Goal: Information Seeking & Learning: Learn about a topic

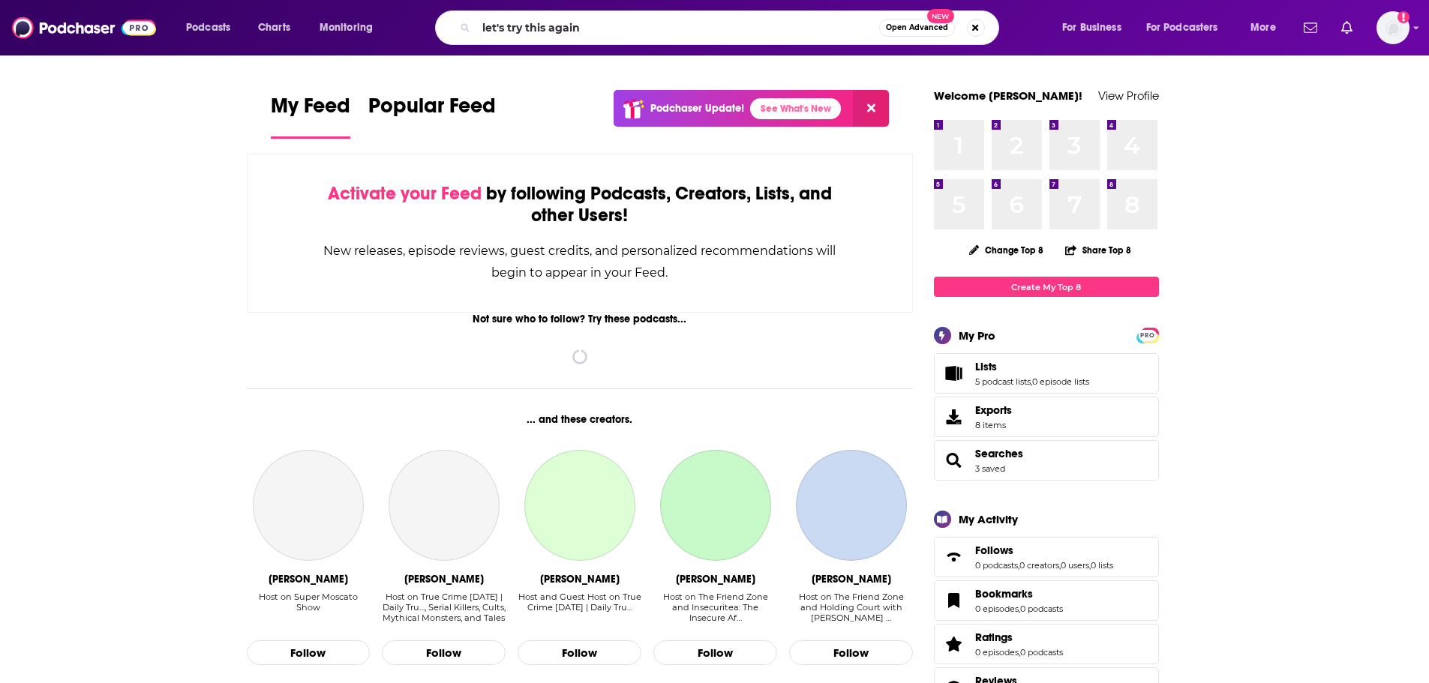
type input "let's try this again"
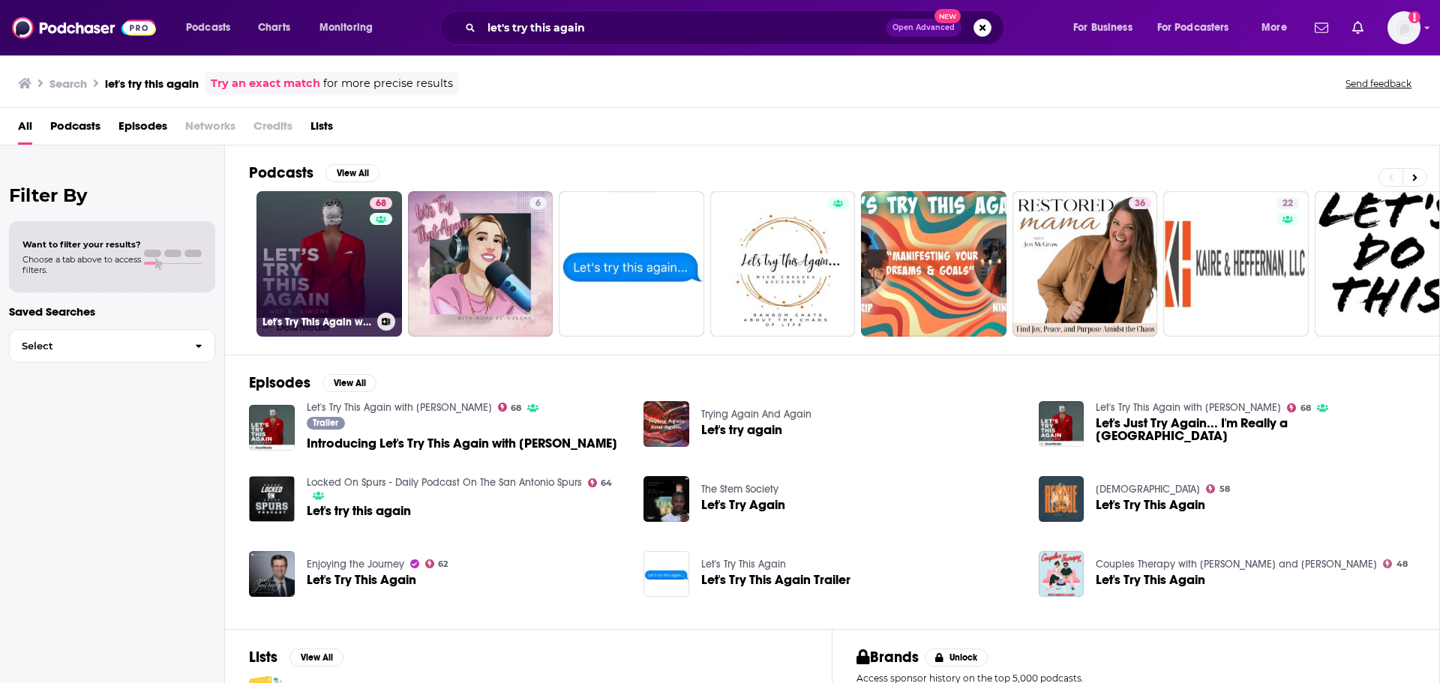
click at [329, 273] on link "68 Let's Try This Again with [PERSON_NAME]" at bounding box center [328, 263] width 145 height 145
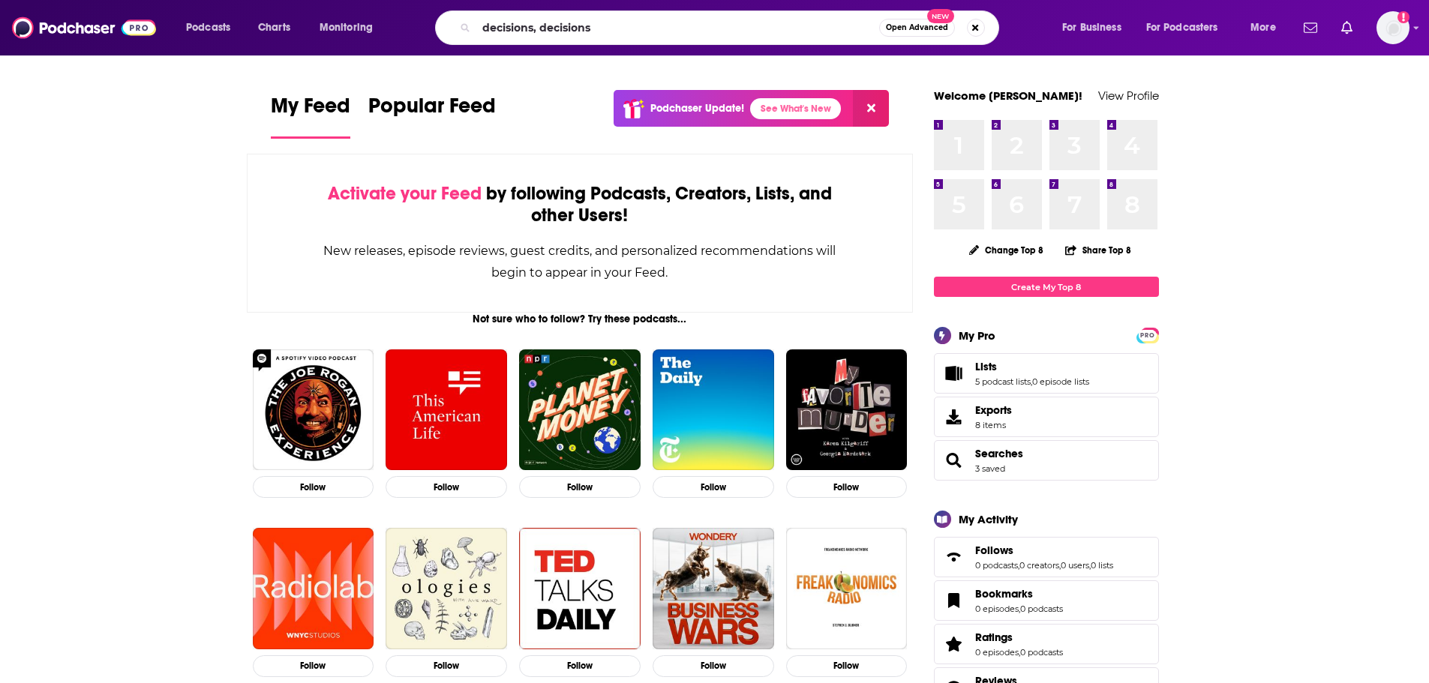
type input "decisions, decisions"
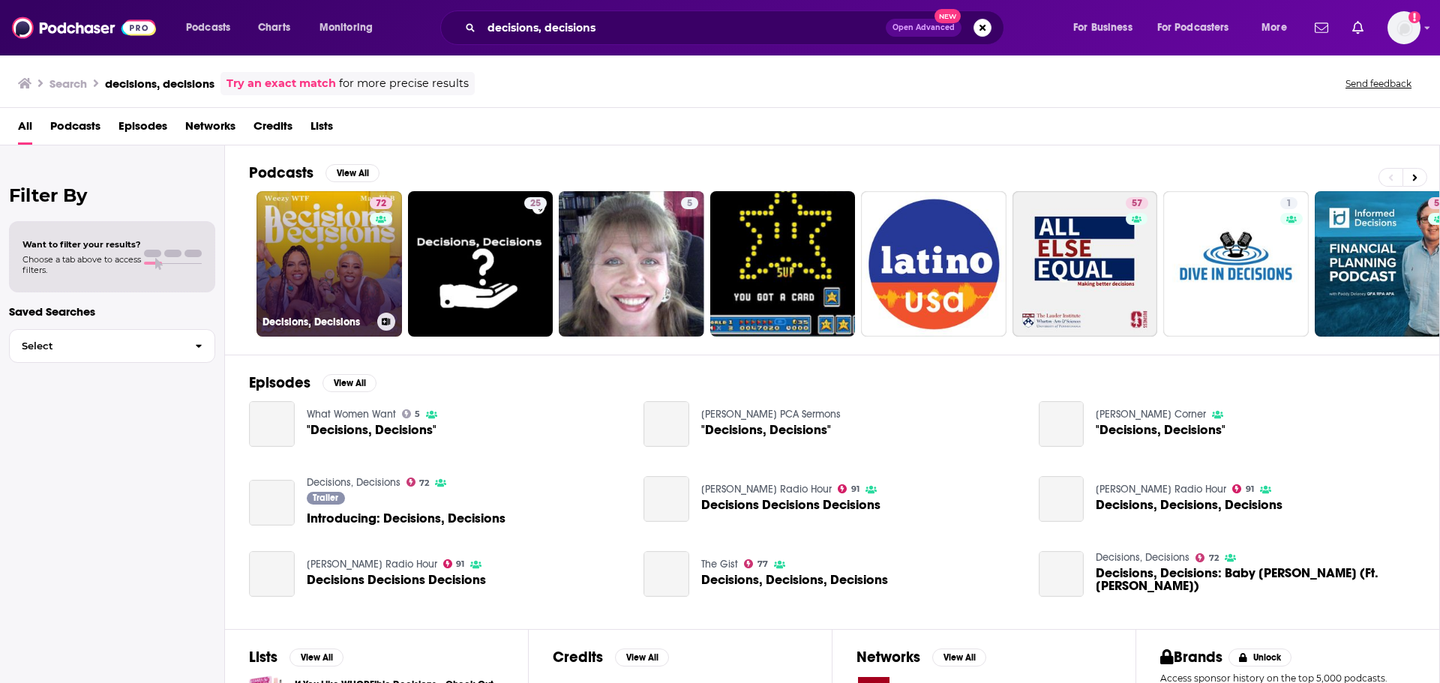
click at [340, 282] on link "72 Decisions, Decisions" at bounding box center [328, 263] width 145 height 145
